Goal: Task Accomplishment & Management: Manage account settings

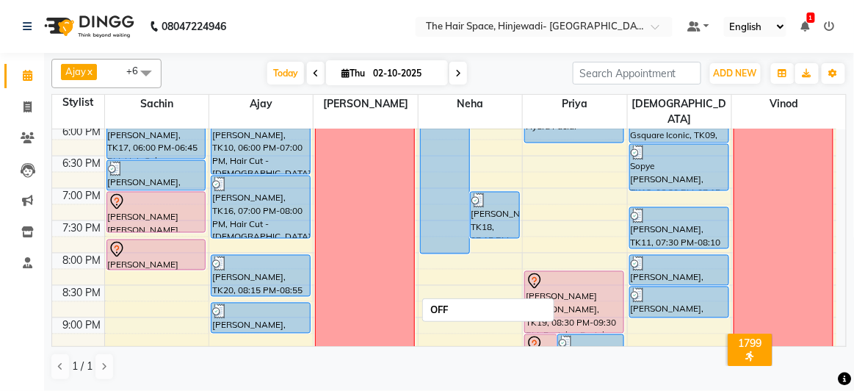
scroll to position [718, 0]
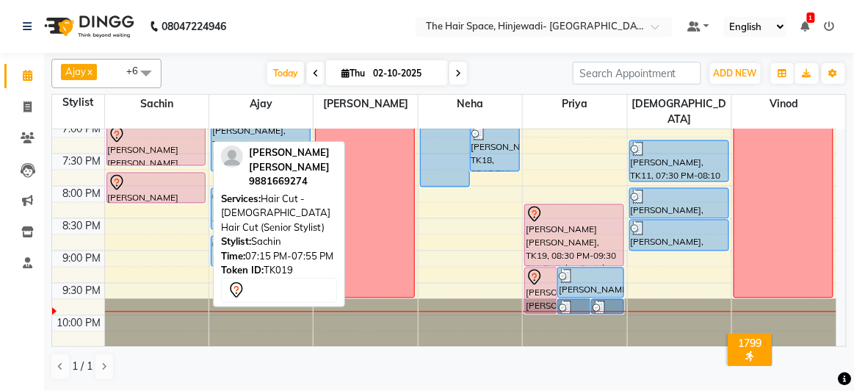
click at [170, 126] on div at bounding box center [156, 135] width 97 height 18
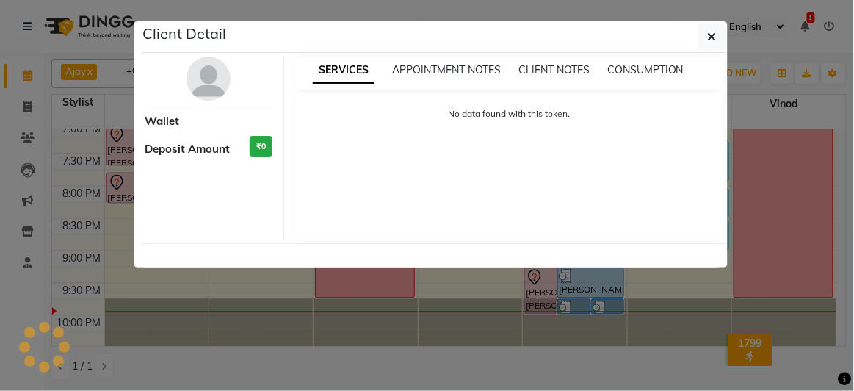
select select "7"
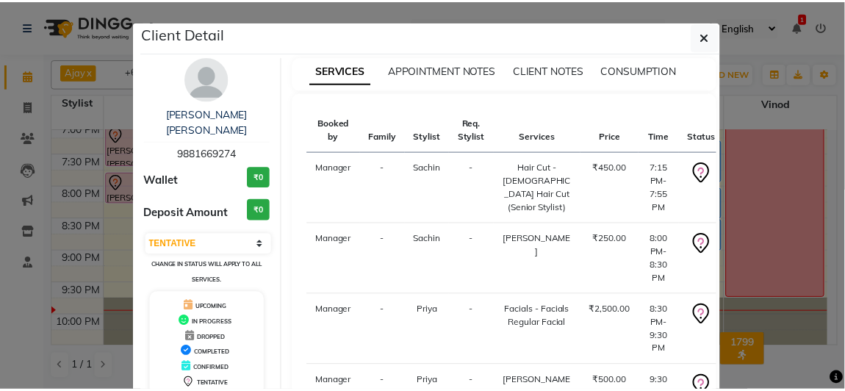
scroll to position [160, 0]
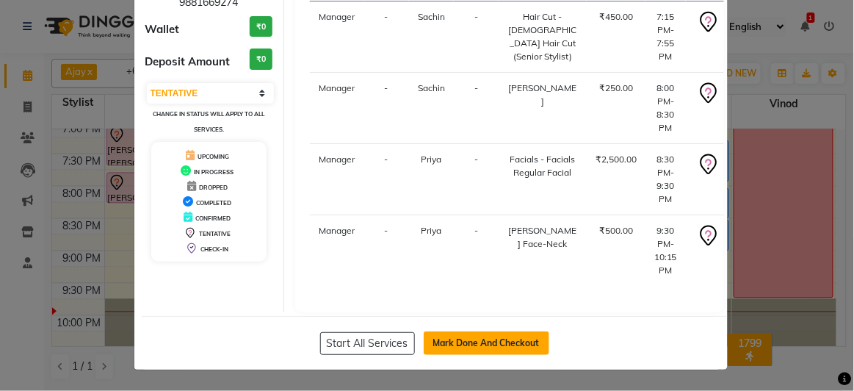
click at [433, 342] on button "Mark Done And Checkout" at bounding box center [487, 343] width 126 height 24
select select "service"
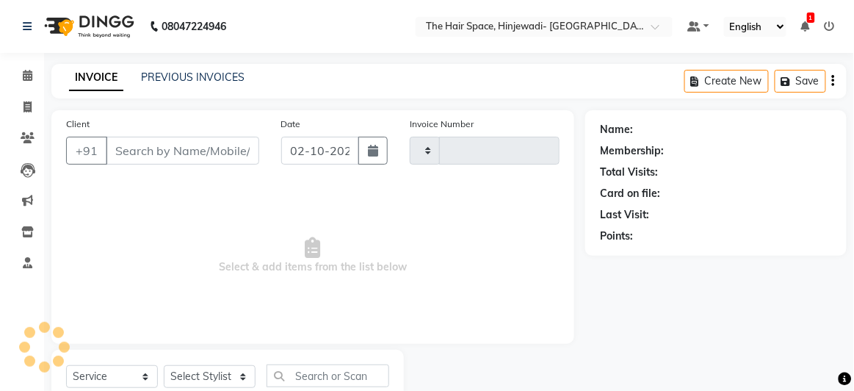
type input "2581"
select select "6697"
type input "9881669274"
select select "84665"
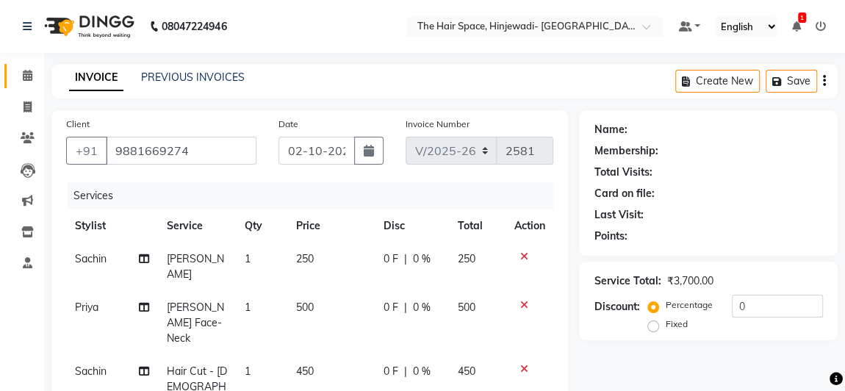
scroll to position [387, 0]
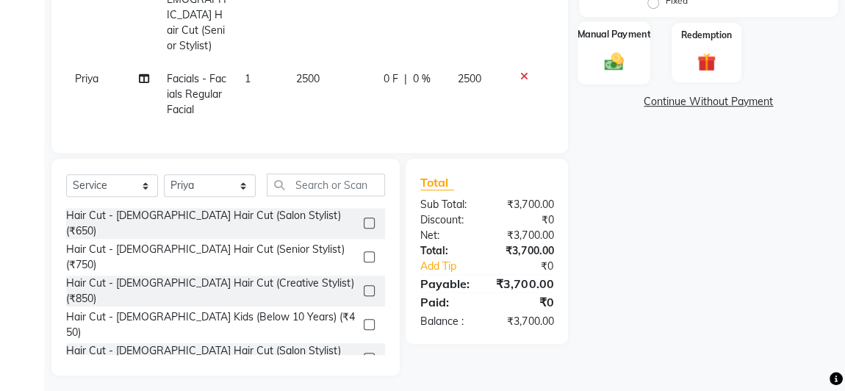
click at [630, 48] on div "Manual Payment" at bounding box center [613, 52] width 73 height 62
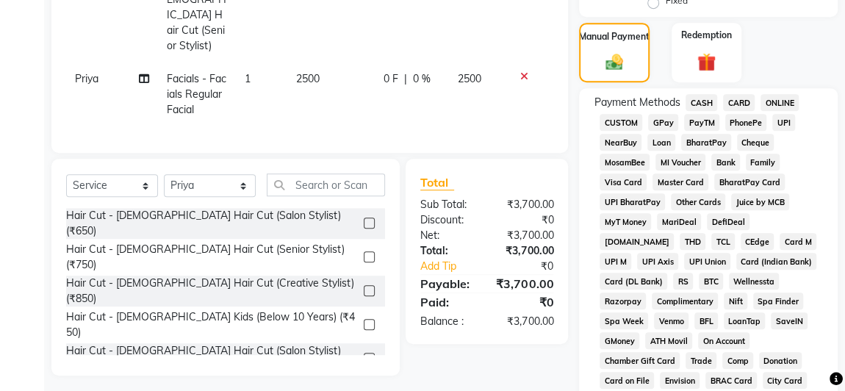
scroll to position [811, 0]
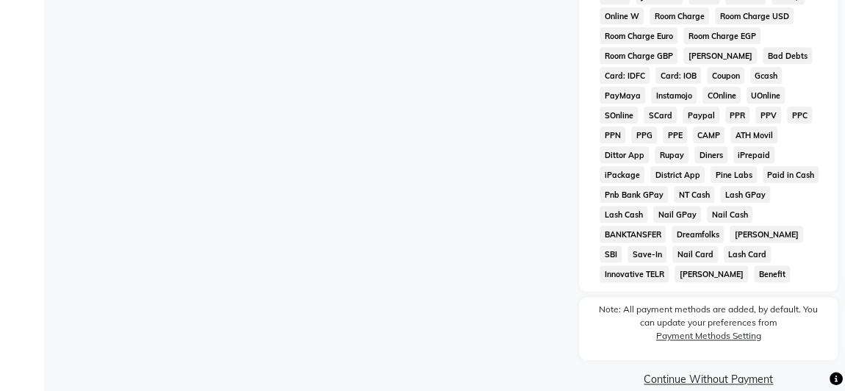
click at [671, 372] on link "Continue Without Payment" at bounding box center [708, 379] width 253 height 15
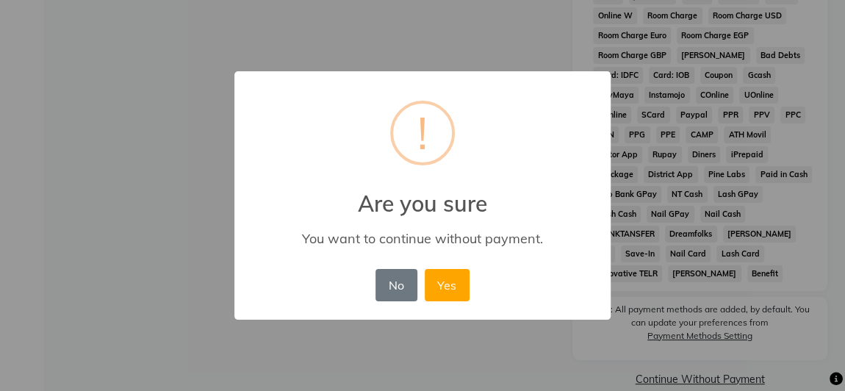
scroll to position [781, 0]
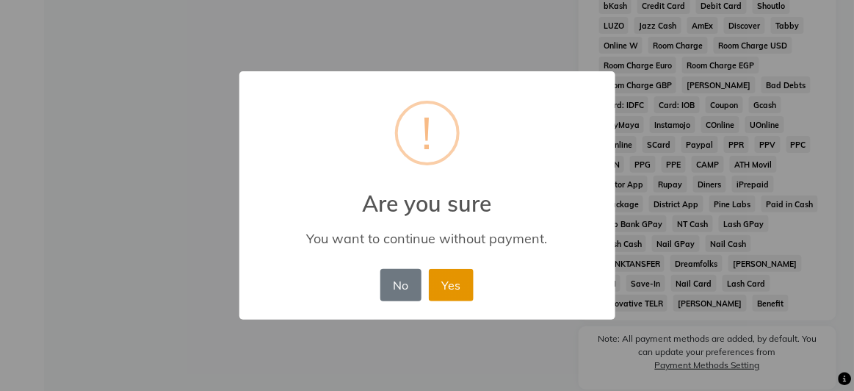
click at [440, 283] on button "Yes" at bounding box center [451, 285] width 45 height 32
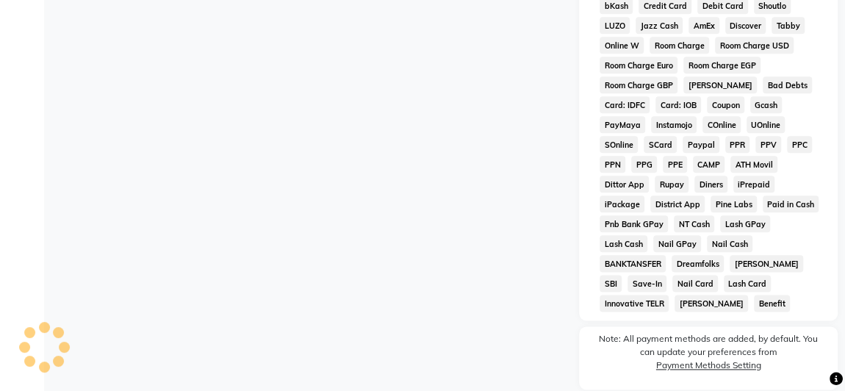
scroll to position [811, 0]
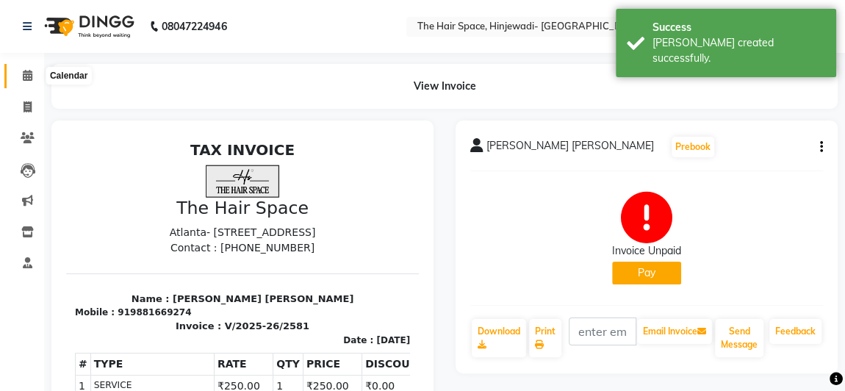
click at [26, 79] on icon at bounding box center [28, 75] width 10 height 11
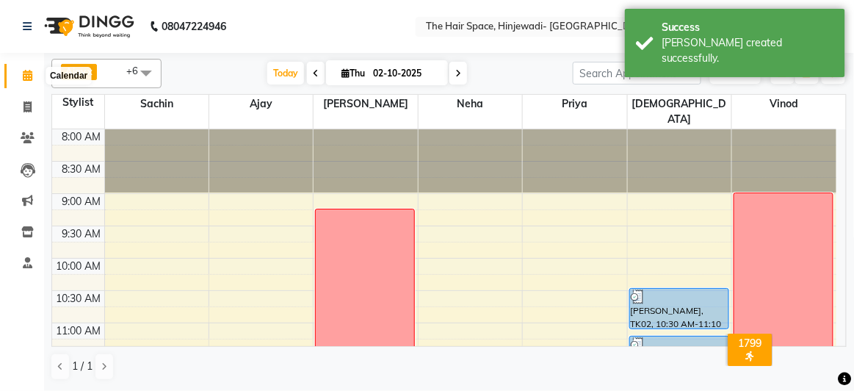
click at [24, 80] on icon at bounding box center [28, 75] width 10 height 11
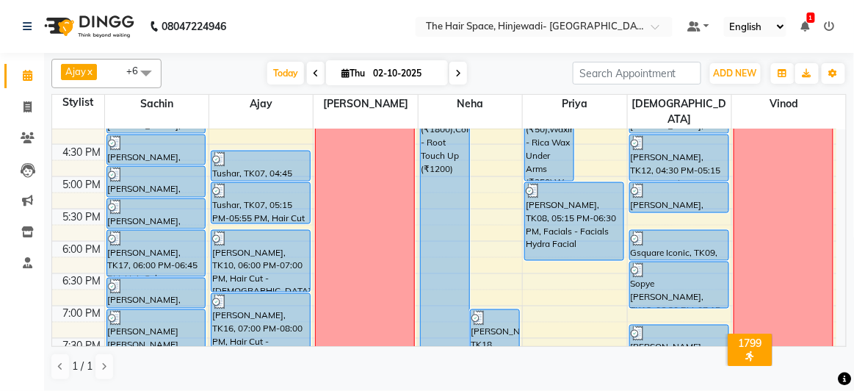
scroll to position [718, 0]
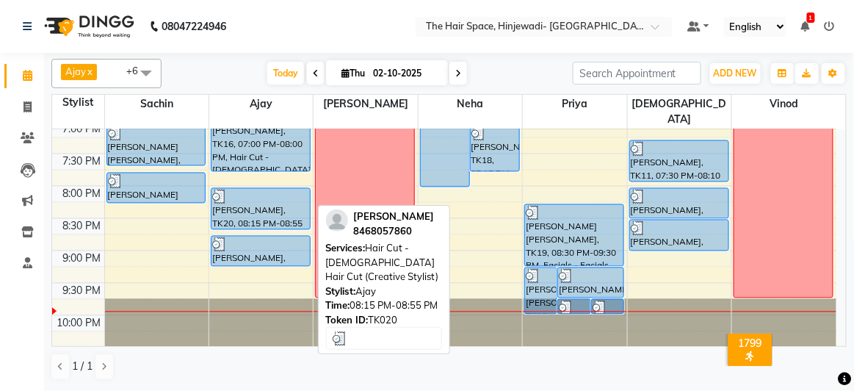
click at [246, 189] on div "[PERSON_NAME], TK20, 08:15 PM-08:55 PM, Hair Cut - [DEMOGRAPHIC_DATA] Hair Cut …" at bounding box center [261, 209] width 98 height 40
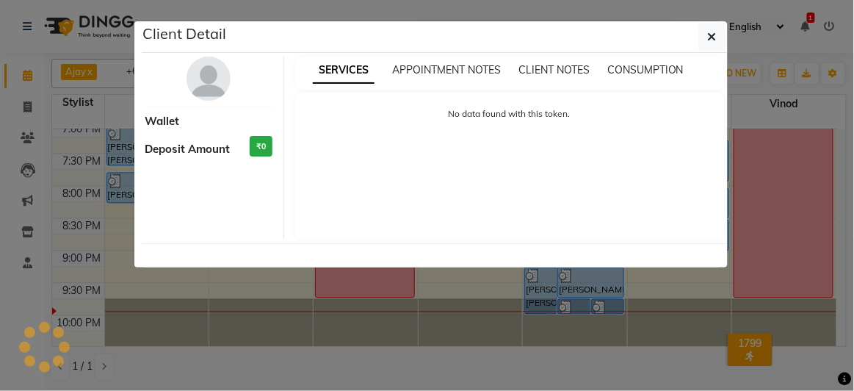
select select "3"
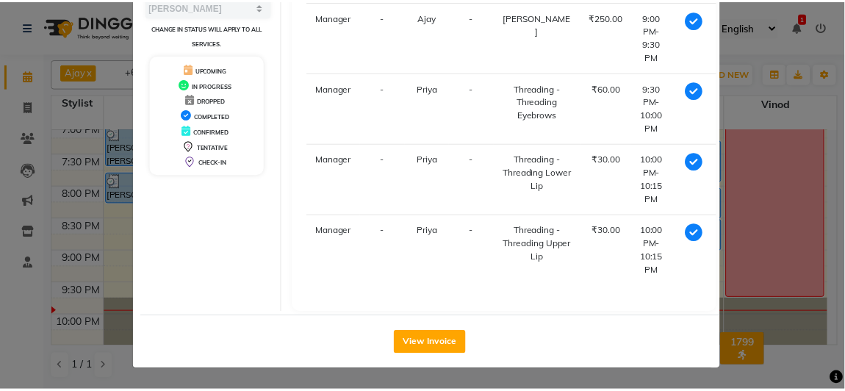
scroll to position [231, 0]
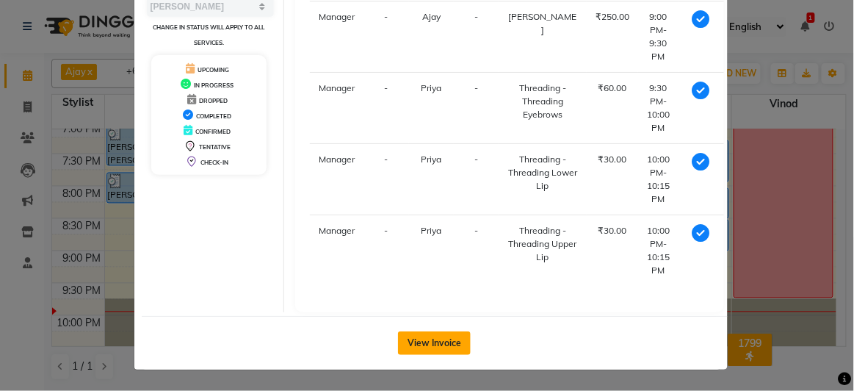
click at [427, 342] on button "View Invoice" at bounding box center [434, 343] width 73 height 24
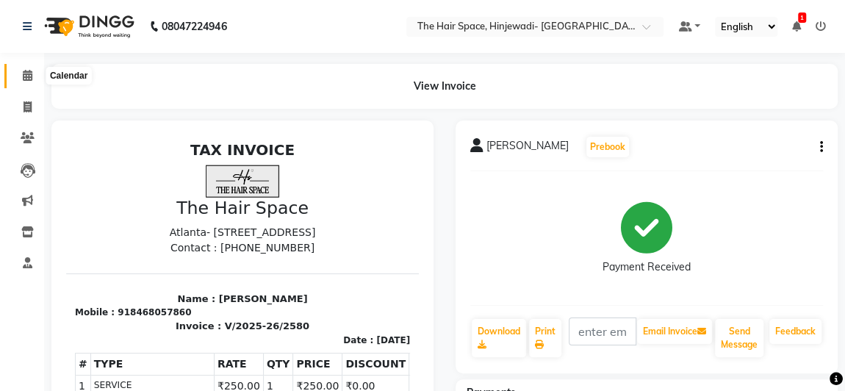
click at [29, 77] on icon at bounding box center [28, 75] width 10 height 11
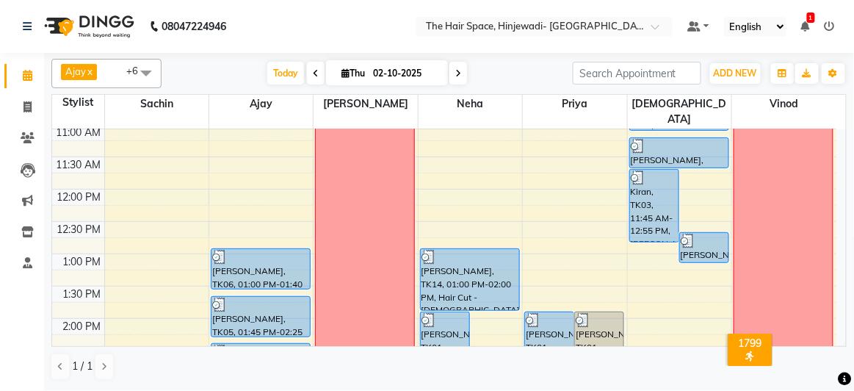
scroll to position [51, 0]
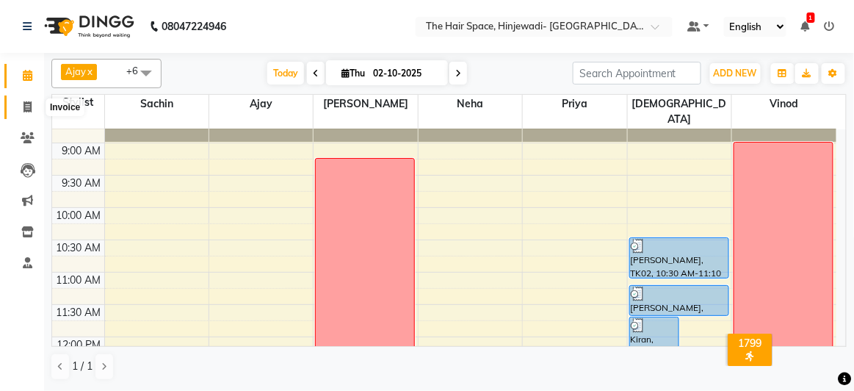
click at [30, 106] on icon at bounding box center [28, 106] width 8 height 11
select select "6697"
select select "service"
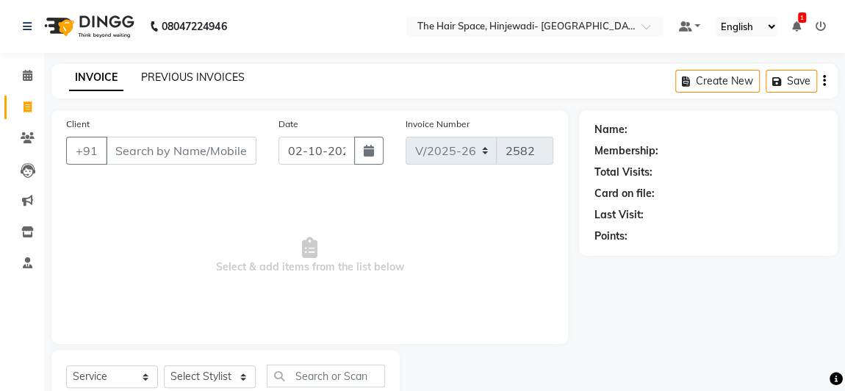
click at [184, 73] on link "PREVIOUS INVOICES" at bounding box center [193, 77] width 104 height 13
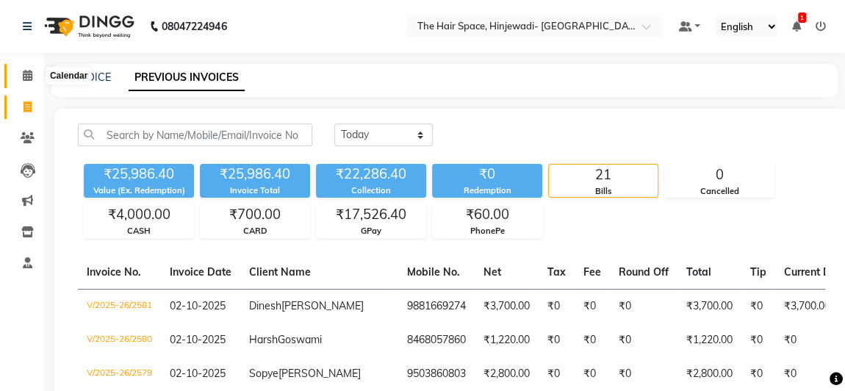
click at [28, 74] on icon at bounding box center [28, 75] width 10 height 11
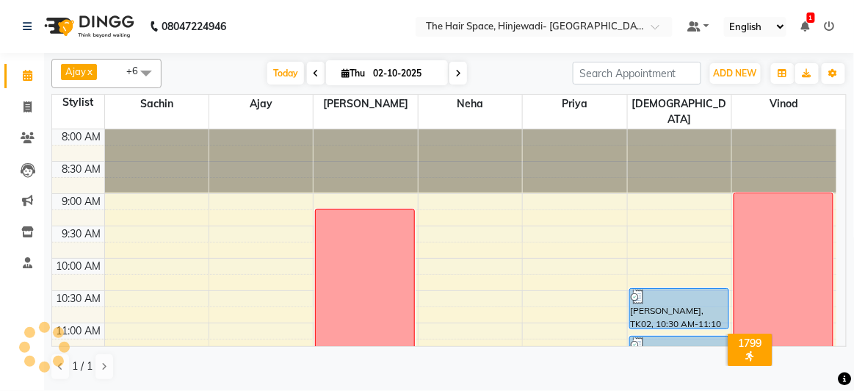
scroll to position [690, 0]
drag, startPoint x: 458, startPoint y: 68, endPoint x: 455, endPoint y: 85, distance: 17.9
click at [459, 69] on icon at bounding box center [458, 73] width 6 height 9
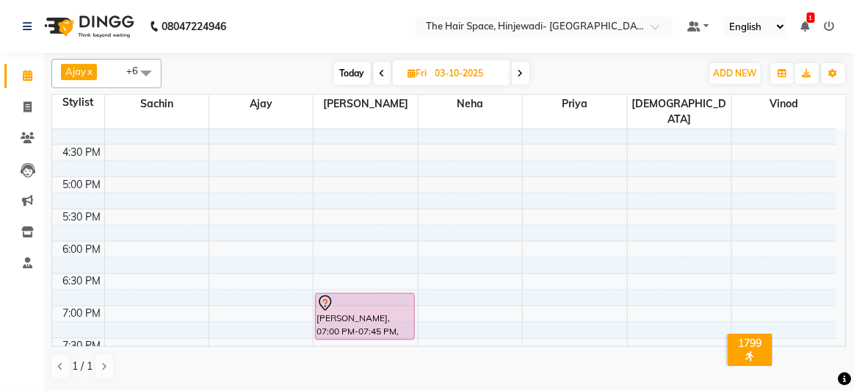
scroll to position [718, 0]
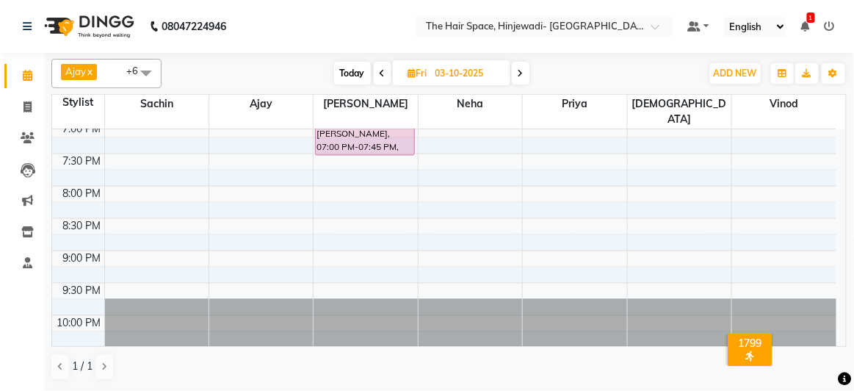
click at [350, 74] on span "Today" at bounding box center [352, 73] width 37 height 23
type input "02-10-2025"
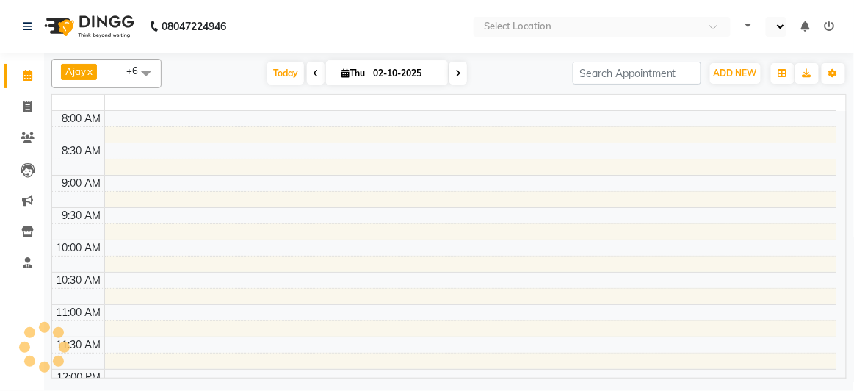
select select "en"
